Goal: Browse casually

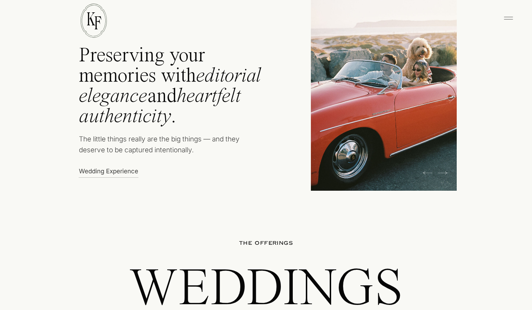
scroll to position [400, 0]
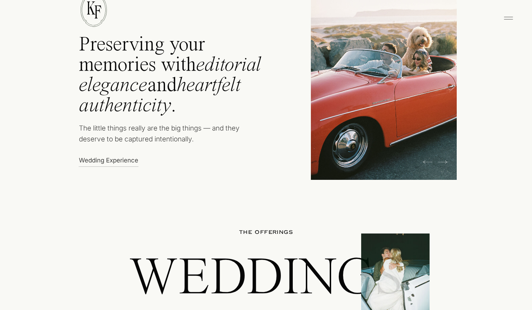
click at [119, 159] on p "Wedding Experience" at bounding box center [110, 160] width 63 height 8
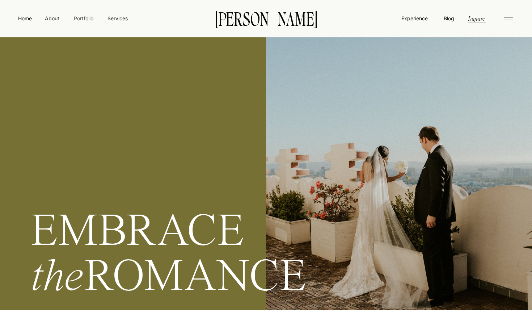
click at [87, 18] on nav "Portfolio" at bounding box center [84, 18] width 26 height 8
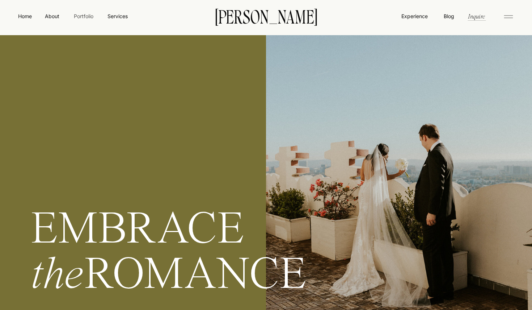
scroll to position [3, 0]
